Goal: Obtain resource: Obtain resource

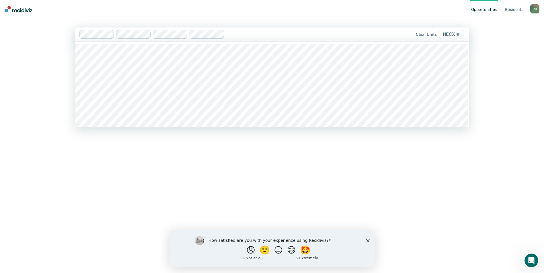
click at [114, 35] on div at bounding box center [213, 34] width 269 height 9
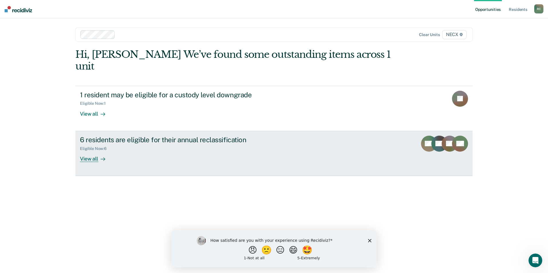
click at [87, 151] on div "View all" at bounding box center [96, 156] width 32 height 11
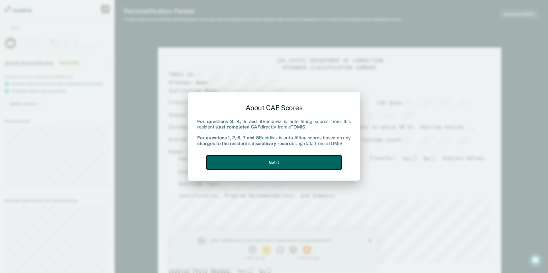
click at [297, 161] on button "Got it" at bounding box center [273, 163] width 135 height 14
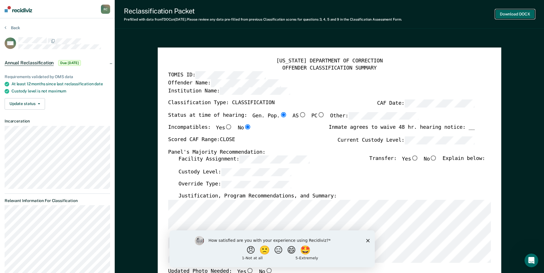
click at [512, 15] on button "Download DOCX" at bounding box center [515, 13] width 40 height 9
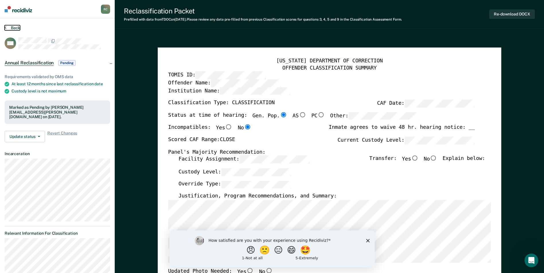
click at [10, 26] on button "Back" at bounding box center [12, 27] width 15 height 5
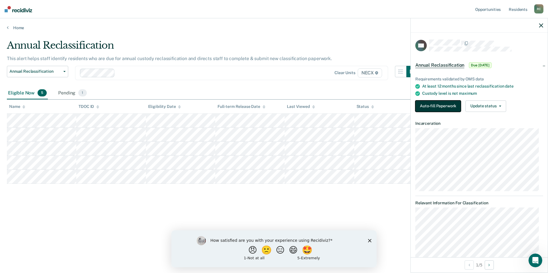
click at [447, 105] on button "Auto-fill Paperwork" at bounding box center [438, 106] width 46 height 11
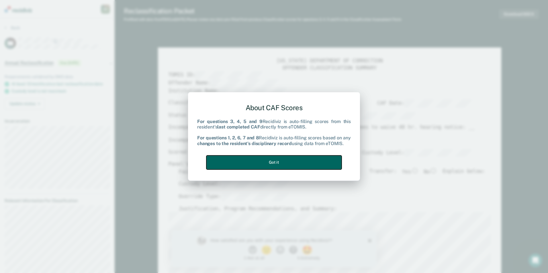
drag, startPoint x: 326, startPoint y: 158, endPoint x: 334, endPoint y: 156, distance: 8.0
click at [326, 158] on button "Got it" at bounding box center [273, 163] width 135 height 14
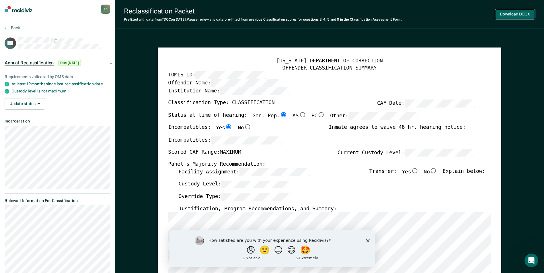
click at [512, 13] on button "Download DOCX" at bounding box center [515, 13] width 40 height 9
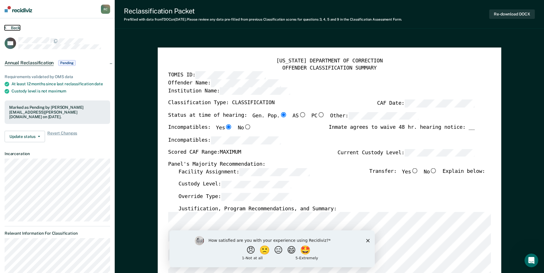
click at [11, 26] on button "Back" at bounding box center [12, 27] width 15 height 5
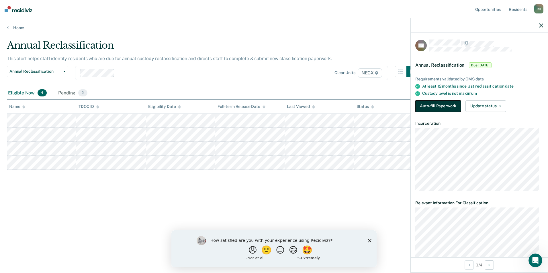
click at [423, 108] on button "Auto-fill Paperwork" at bounding box center [438, 106] width 46 height 11
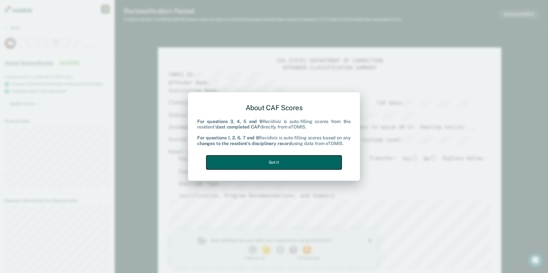
click at [294, 165] on button "Got it" at bounding box center [273, 163] width 135 height 14
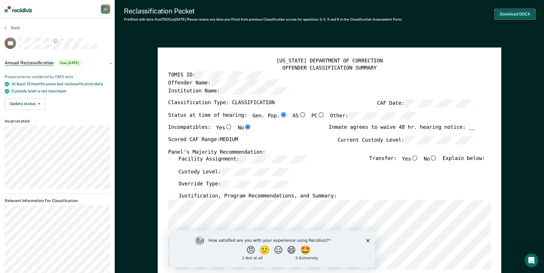
click at [505, 12] on button "Download DOCX" at bounding box center [515, 13] width 40 height 9
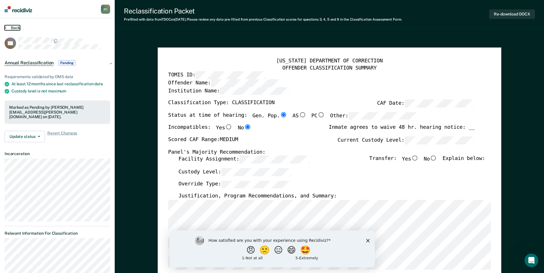
click at [19, 30] on button "Back" at bounding box center [12, 27] width 15 height 5
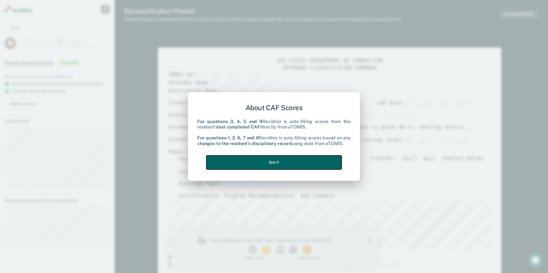
click at [330, 160] on button "Got it" at bounding box center [273, 163] width 135 height 14
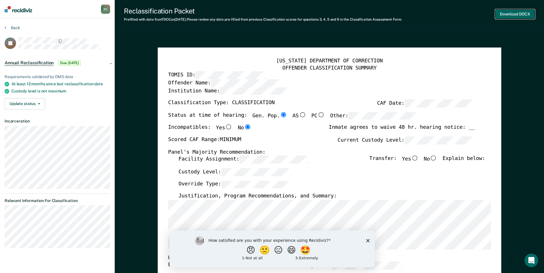
click at [508, 15] on button "Download DOCX" at bounding box center [515, 13] width 40 height 9
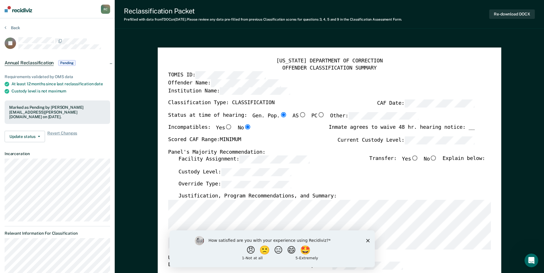
click at [16, 25] on section "Back BJ Annual Reclassification Pending Requirements validated by OMS data At l…" at bounding box center [57, 155] width 115 height 274
click at [15, 26] on button "Back" at bounding box center [12, 27] width 15 height 5
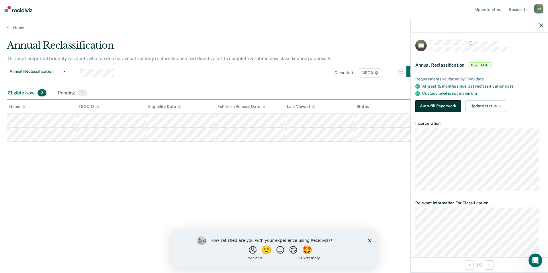
click at [444, 105] on button "Auto-fill Paperwork" at bounding box center [438, 106] width 46 height 11
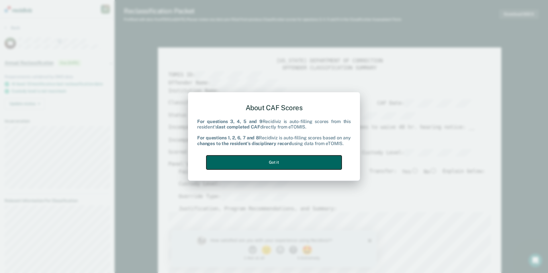
drag, startPoint x: 319, startPoint y: 162, endPoint x: 321, endPoint y: 160, distance: 3.5
click at [320, 160] on button "Got it" at bounding box center [273, 163] width 135 height 14
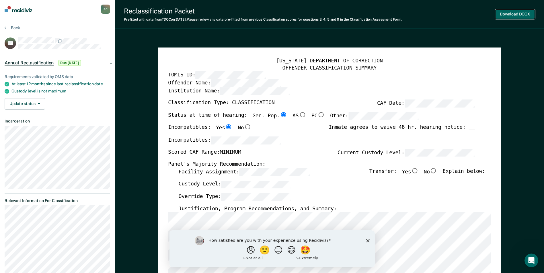
click at [528, 15] on button "Download DOCX" at bounding box center [515, 13] width 40 height 9
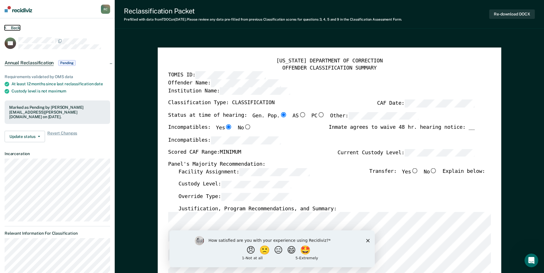
click at [7, 28] on button "Back" at bounding box center [12, 27] width 15 height 5
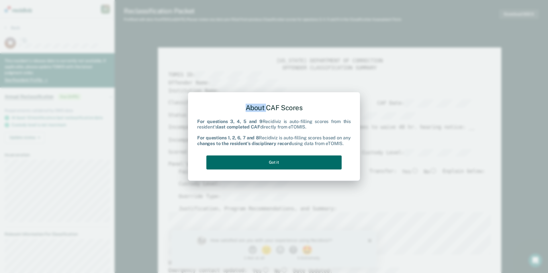
click at [508, 121] on div "About CAF Scores For questions 3, 4, 5 and 9 Recidiviz is auto-filling scores f…" at bounding box center [274, 136] width 548 height 273
click at [326, 160] on button "Got it" at bounding box center [273, 163] width 135 height 14
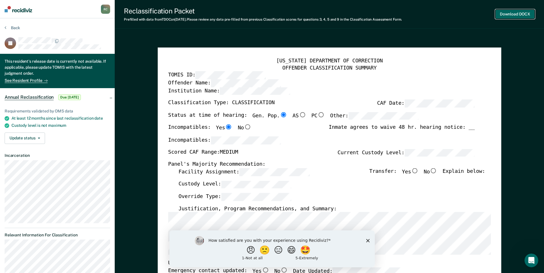
click at [514, 17] on button "Download DOCX" at bounding box center [515, 13] width 40 height 9
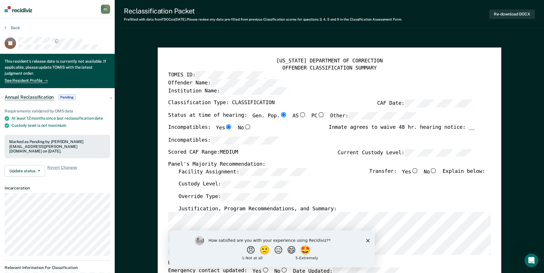
drag, startPoint x: 307, startPoint y: 29, endPoint x: 305, endPoint y: 32, distance: 3.8
click at [307, 29] on div "Reclassification Packet Prefilled with data from TDOC on [DATE] . Please review…" at bounding box center [329, 14] width 429 height 29
click at [11, 28] on button "Back" at bounding box center [12, 27] width 15 height 5
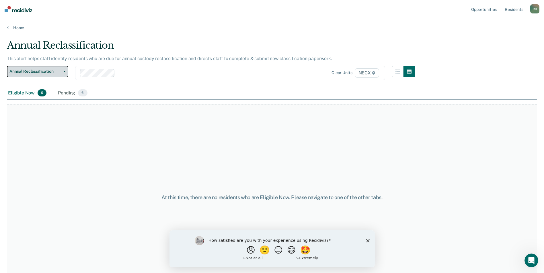
click at [19, 69] on span "Annual Reclassification" at bounding box center [35, 71] width 52 height 5
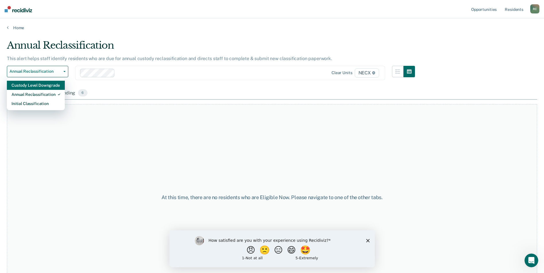
click at [29, 85] on div "Custody Level Downgrade" at bounding box center [35, 85] width 49 height 9
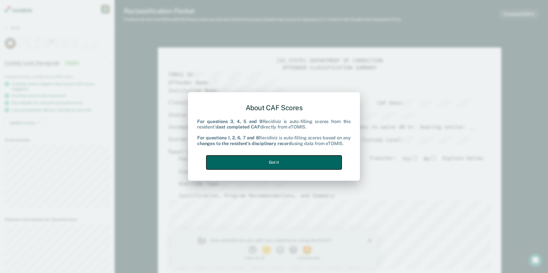
click at [318, 161] on button "Got it" at bounding box center [273, 163] width 135 height 14
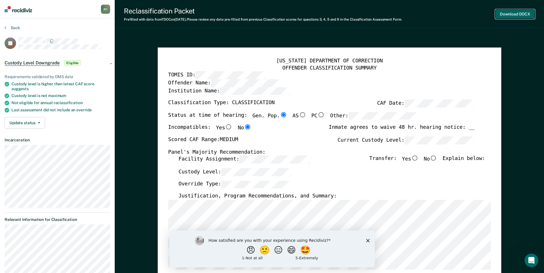
click at [520, 12] on button "Download DOCX" at bounding box center [515, 13] width 40 height 9
type textarea "x"
